Goal: Information Seeking & Learning: Learn about a topic

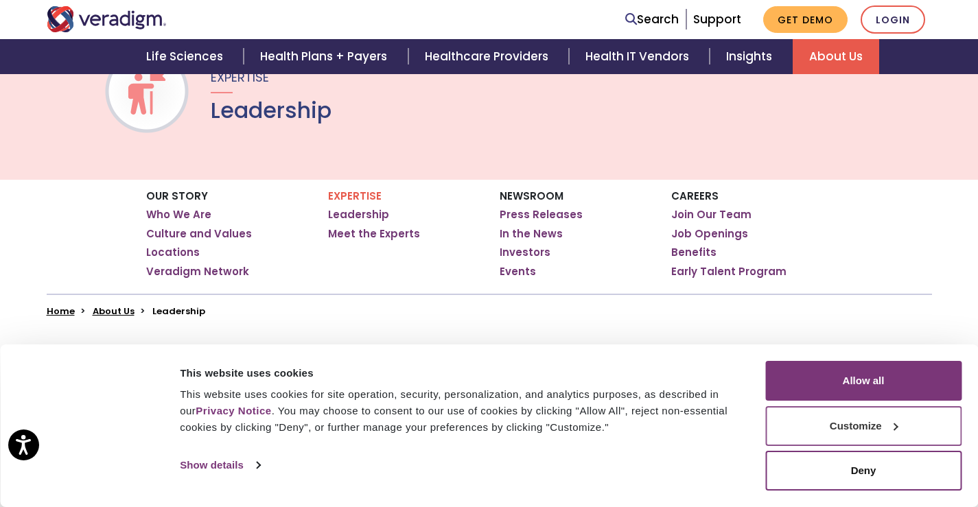
scroll to position [206, 0]
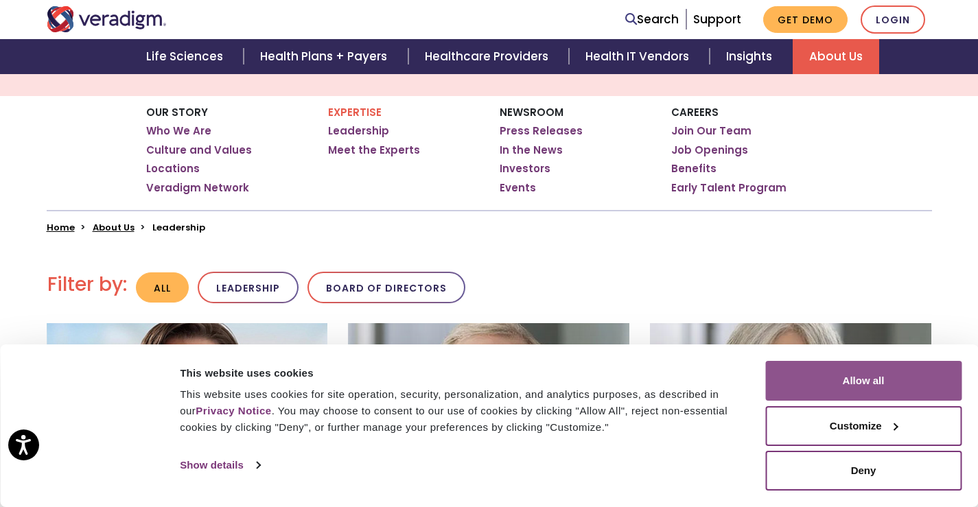
click at [877, 386] on button "Allow all" at bounding box center [863, 381] width 196 height 40
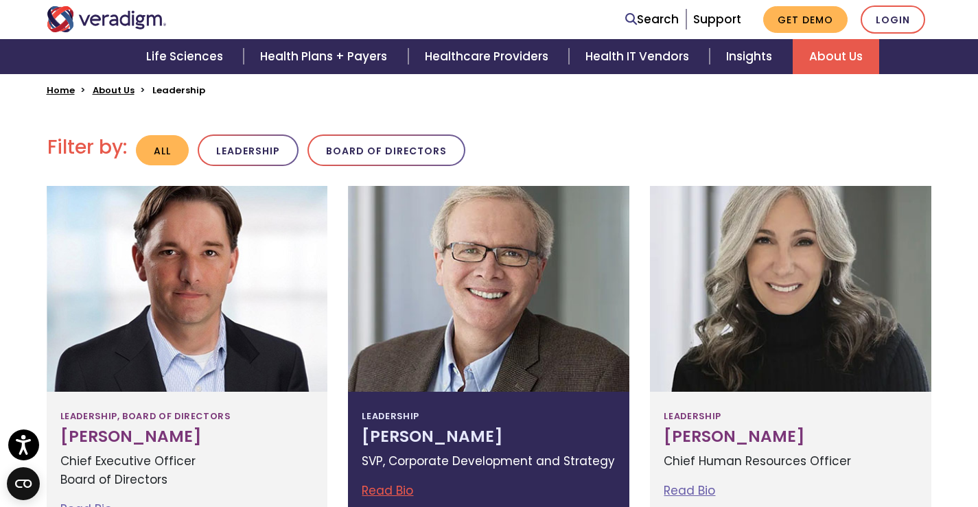
scroll to position [412, 0]
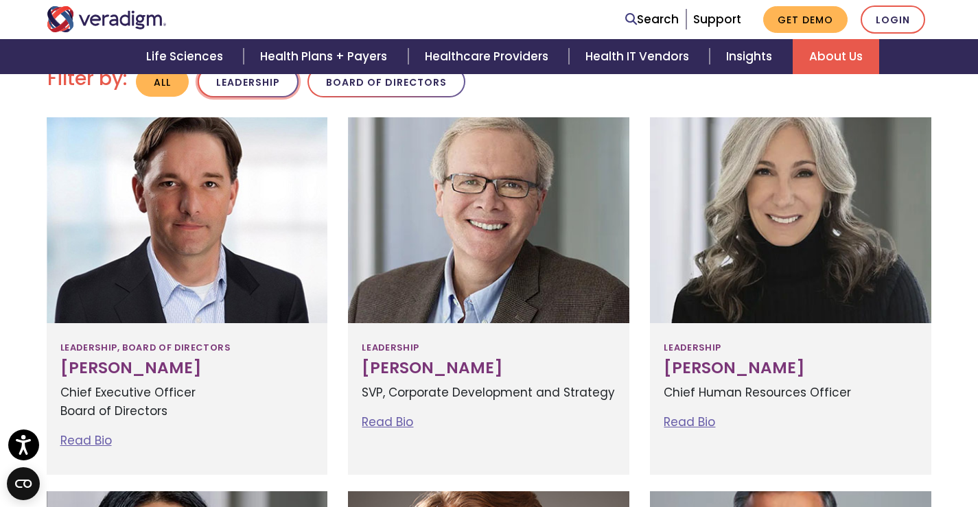
click at [258, 89] on button "Leadership" at bounding box center [248, 82] width 101 height 32
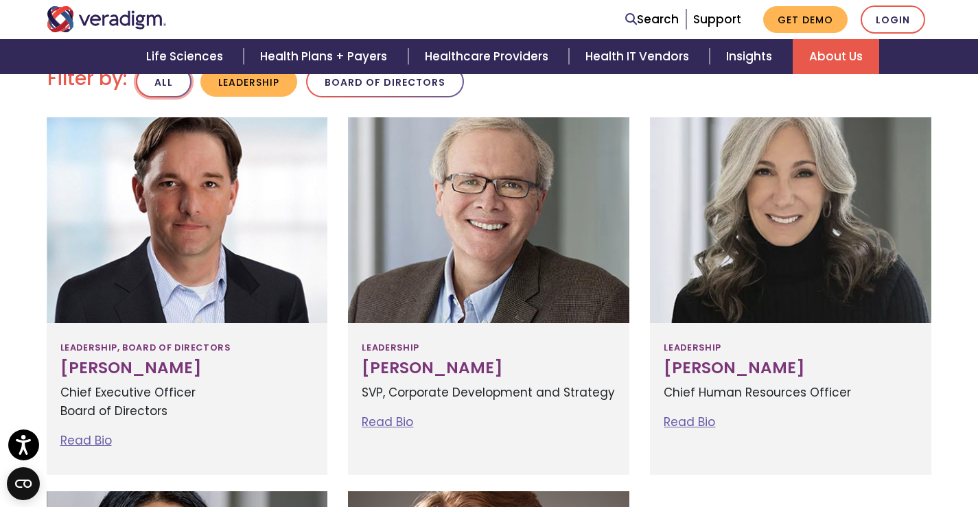
click at [174, 87] on button "All" at bounding box center [164, 82] width 56 height 32
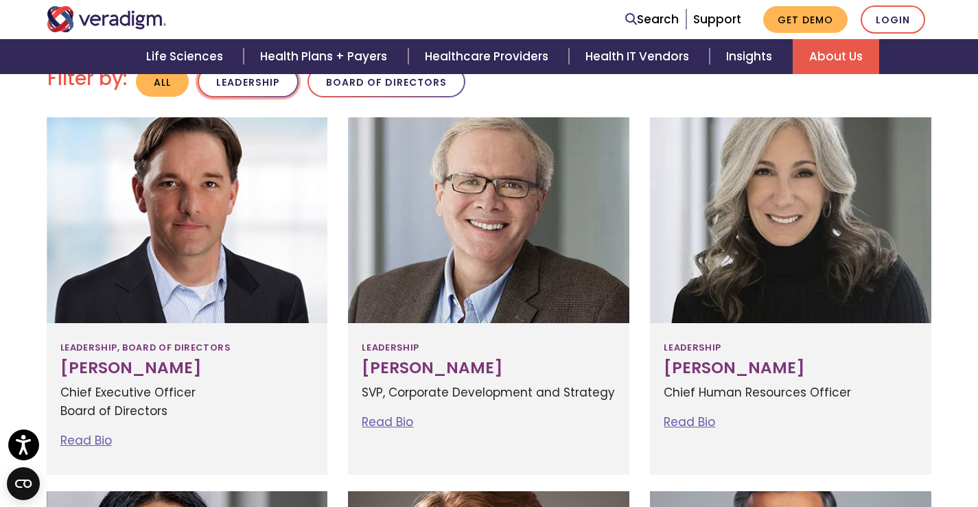
click at [242, 93] on button "Leadership" at bounding box center [248, 82] width 101 height 32
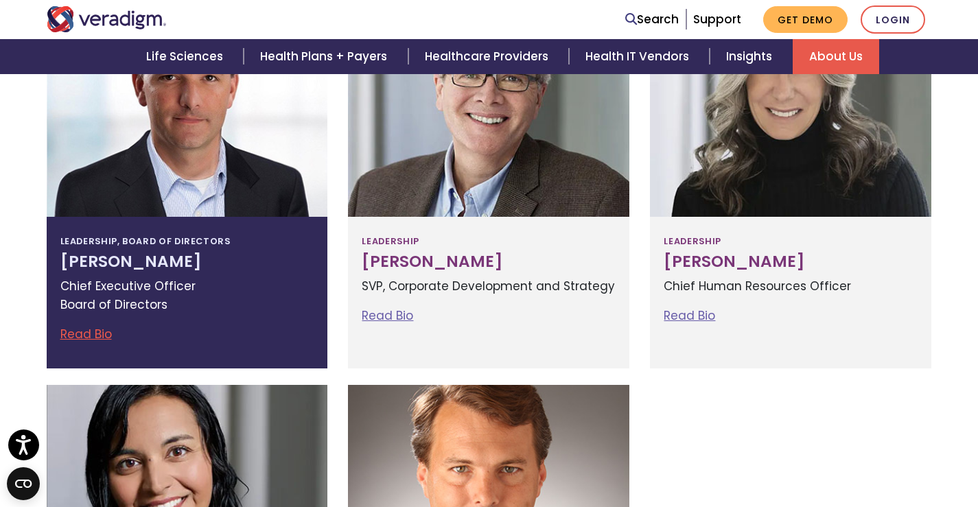
scroll to position [412, 0]
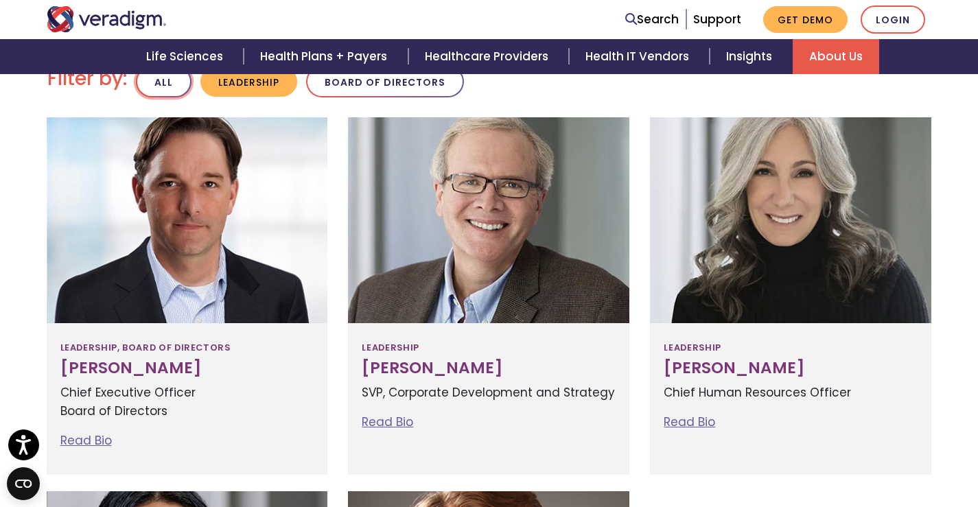
click at [164, 84] on button "All" at bounding box center [164, 82] width 56 height 32
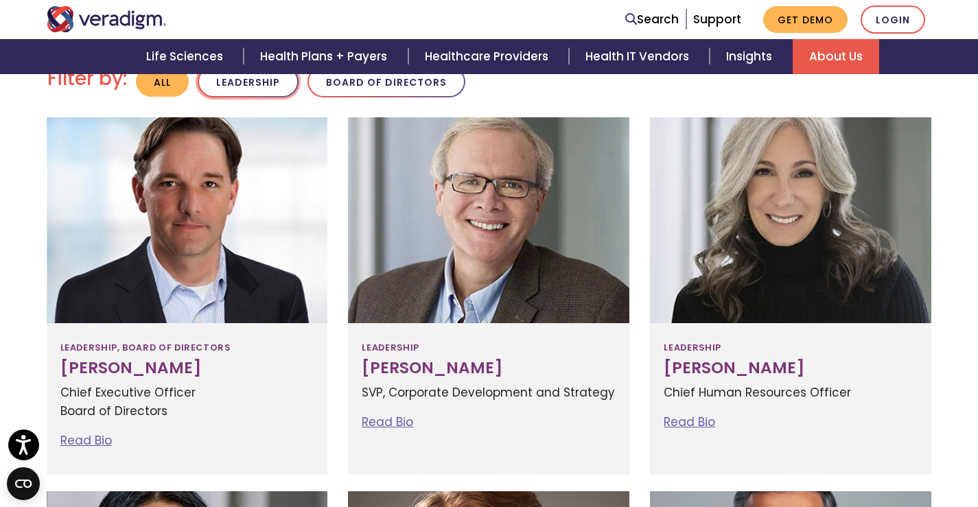
click at [242, 82] on button "Leadership" at bounding box center [248, 82] width 101 height 32
